Goal: Complete application form: Complete application form

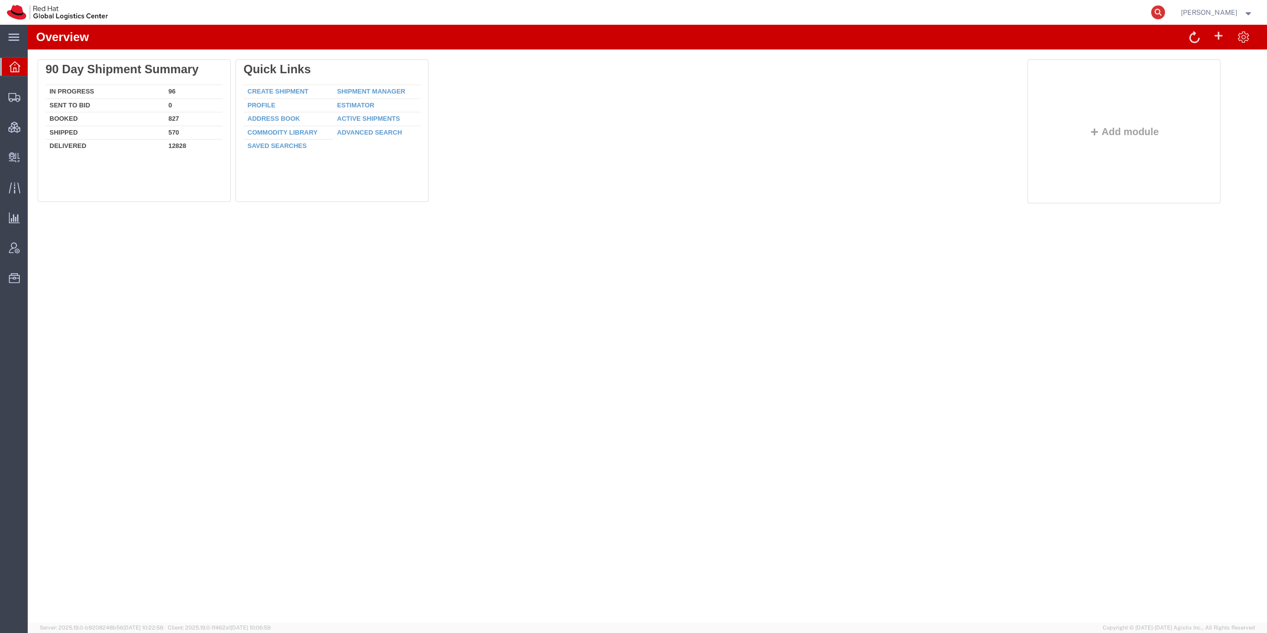
click at [1163, 16] on icon at bounding box center [1158, 12] width 14 height 14
paste input "56831884"
type input "56831884"
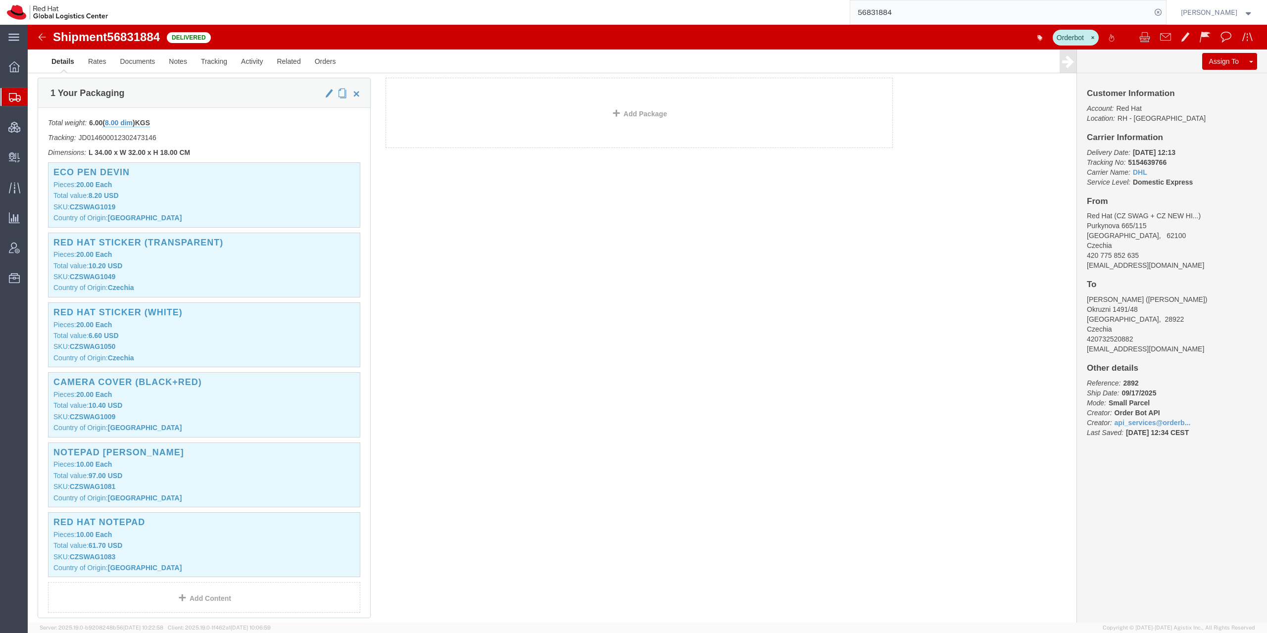
scroll to position [252, 0]
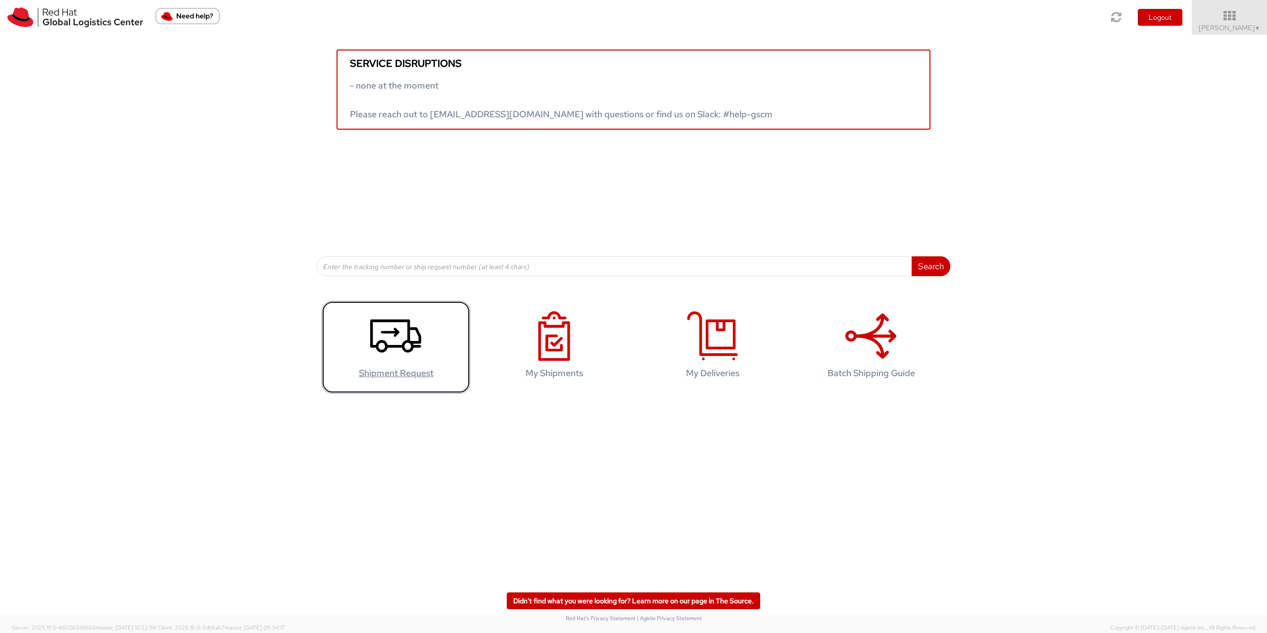
click at [406, 321] on use at bounding box center [395, 336] width 51 height 33
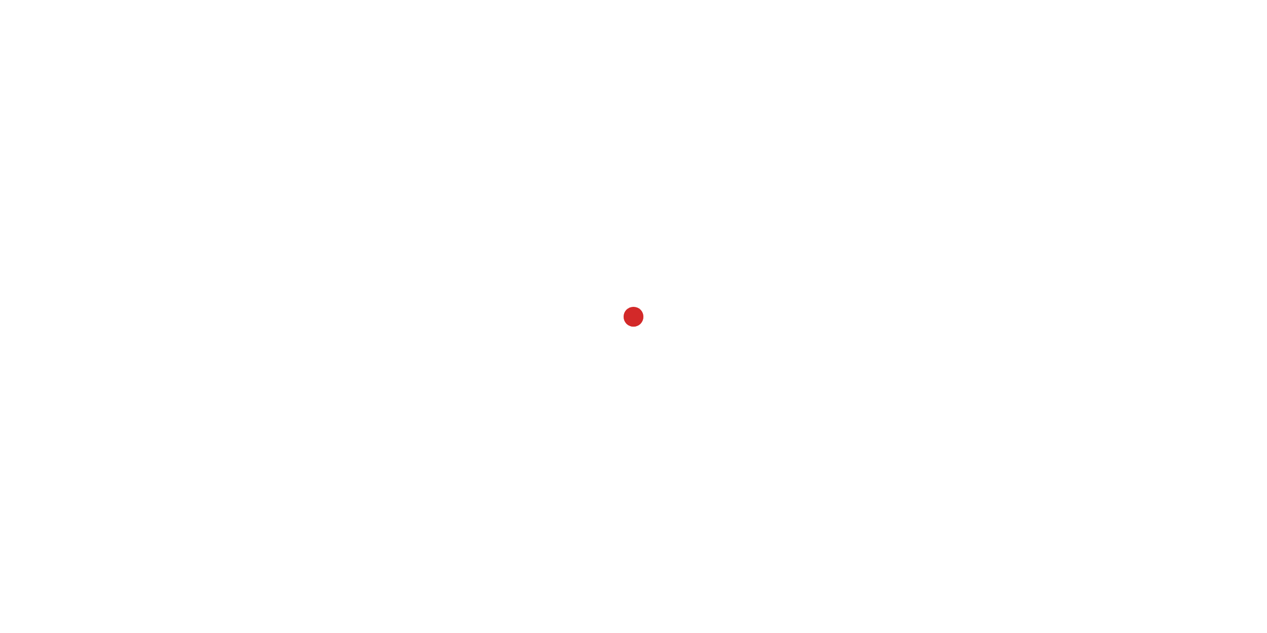
select select
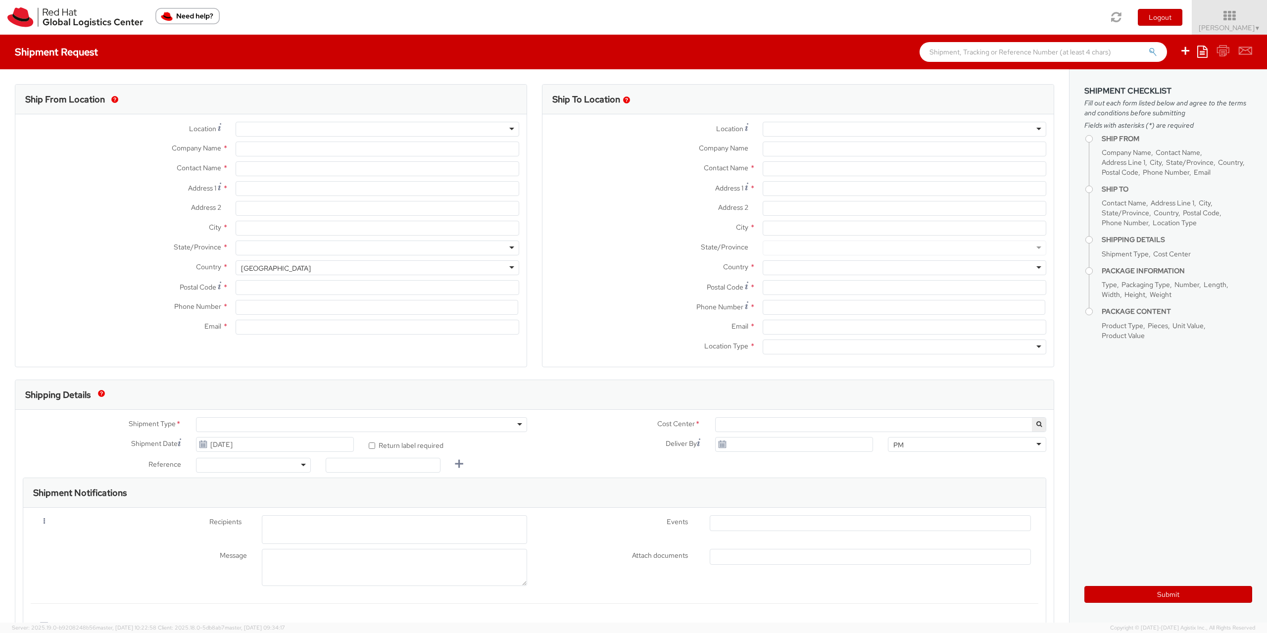
select select "901"
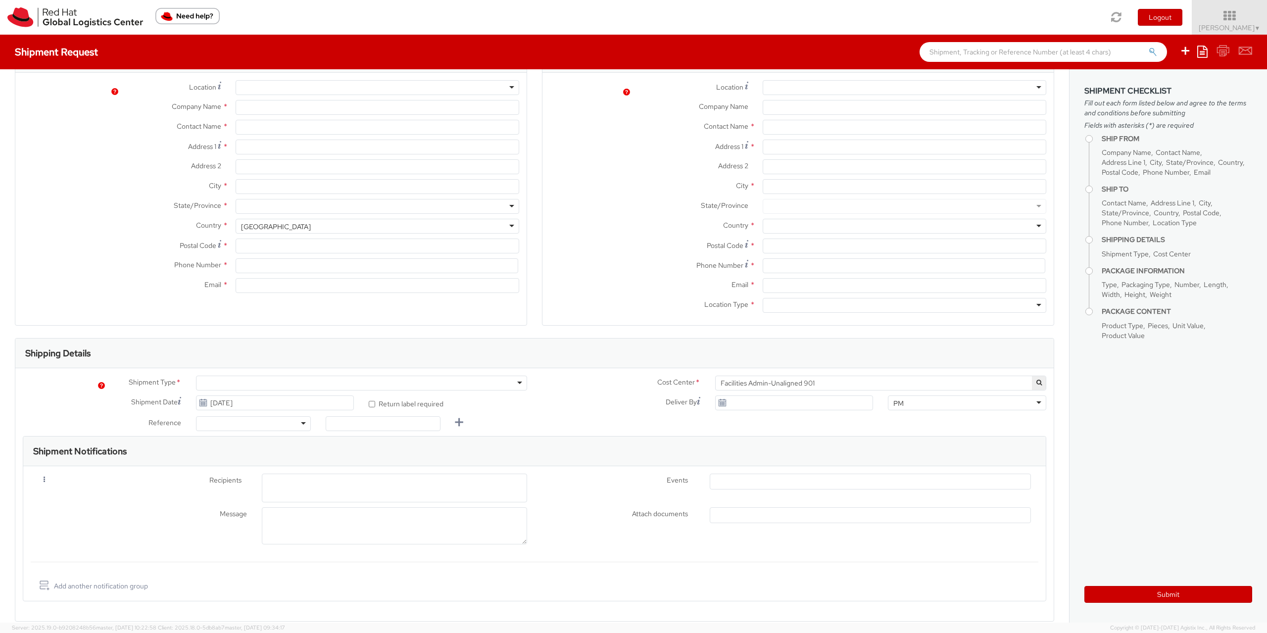
select select
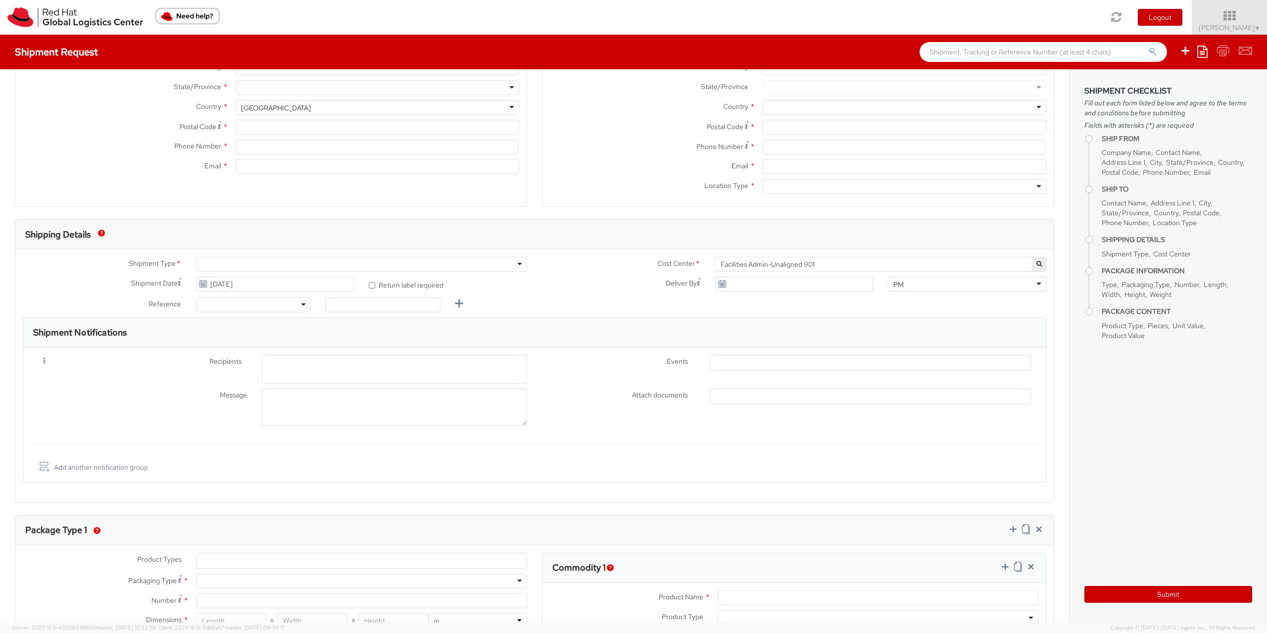
click at [742, 394] on ul at bounding box center [870, 396] width 320 height 15
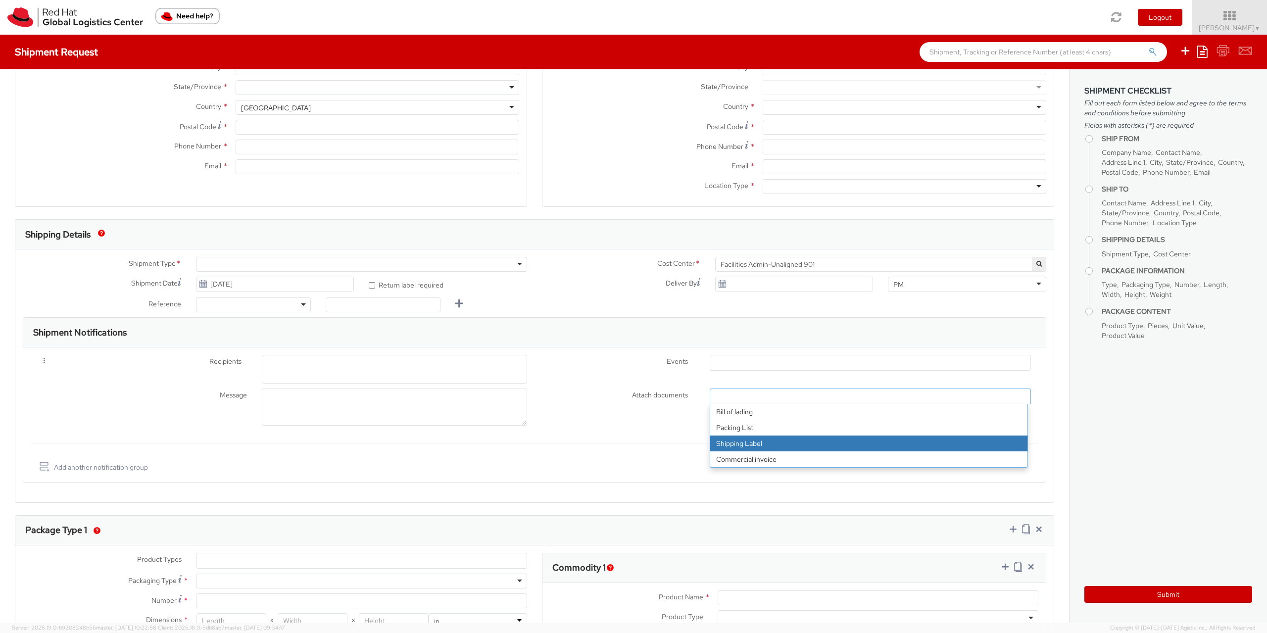
type input "Red Hat Czech s.r.o."
type input "[PERSON_NAME]"
type input "Purkynova 665/115"
type input "BRNO"
type input "621 00"
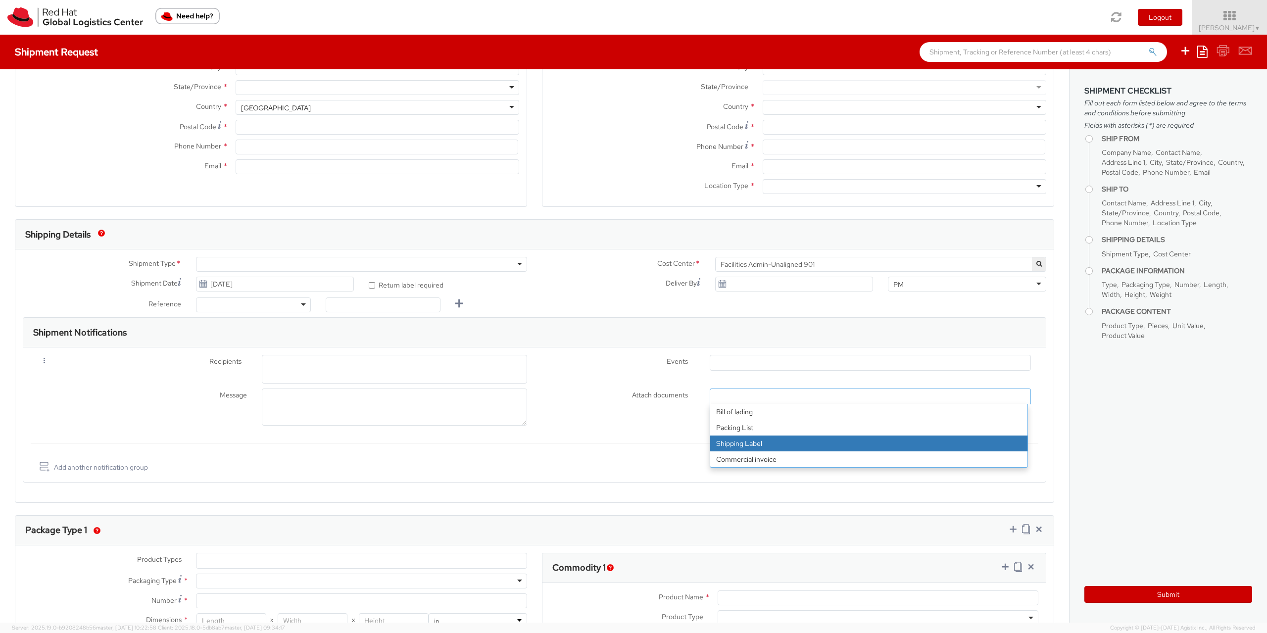
type input "420722077148"
type input "eruzicko@redhat.com"
select select "CM"
select select "KGS"
click at [655, 417] on div "Message Attach documents * Bill of lading Packing List Shipping Label Commercia…" at bounding box center [535, 409] width 1008 height 42
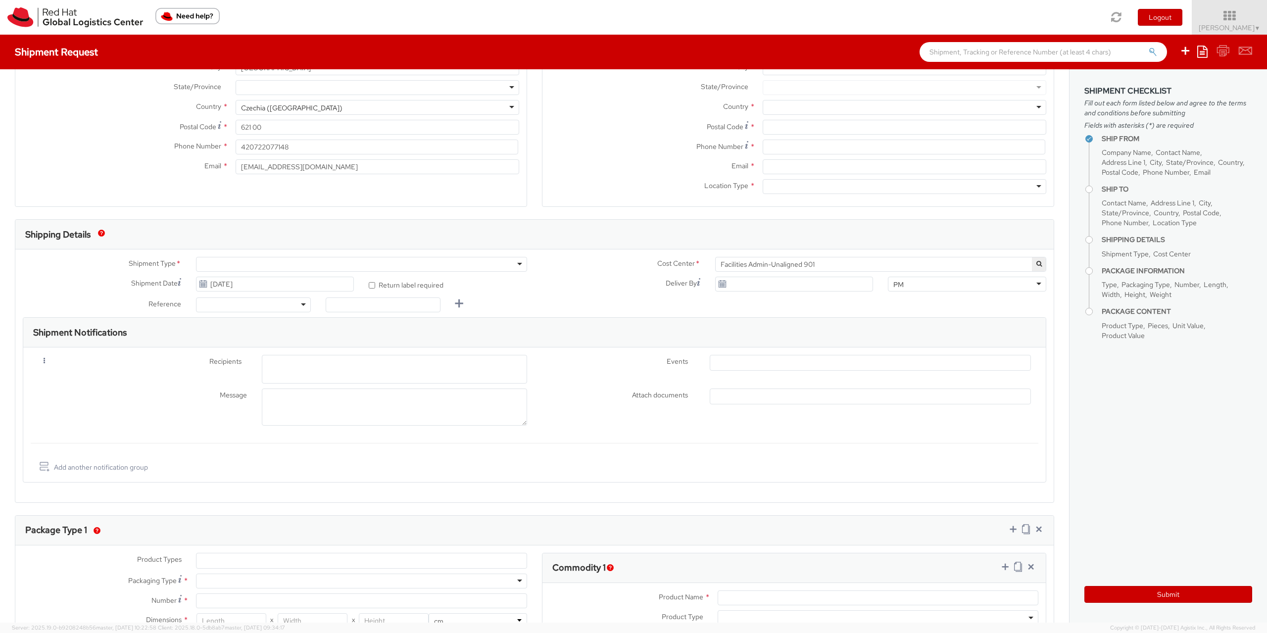
click at [286, 369] on ul at bounding box center [394, 367] width 256 height 16
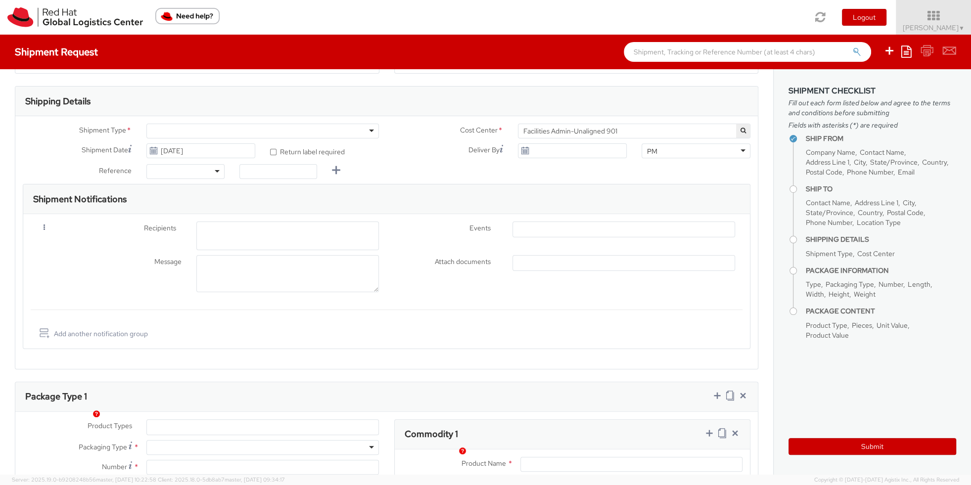
scroll to position [274, 0]
